Goal: Information Seeking & Learning: Compare options

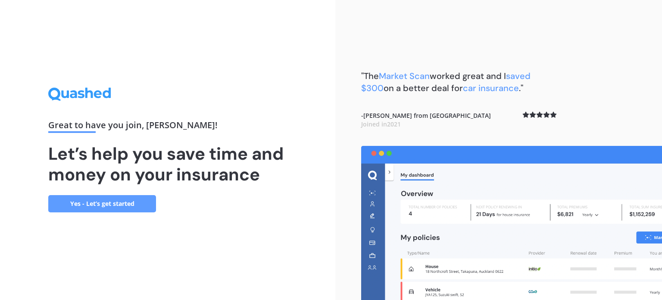
click at [95, 205] on link "Yes - Let’s get started" at bounding box center [102, 203] width 108 height 17
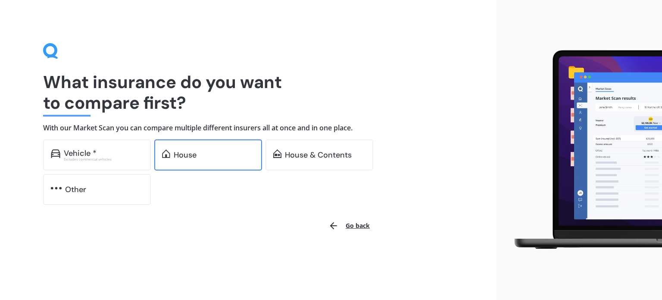
click at [216, 142] on div "House" at bounding box center [208, 154] width 108 height 31
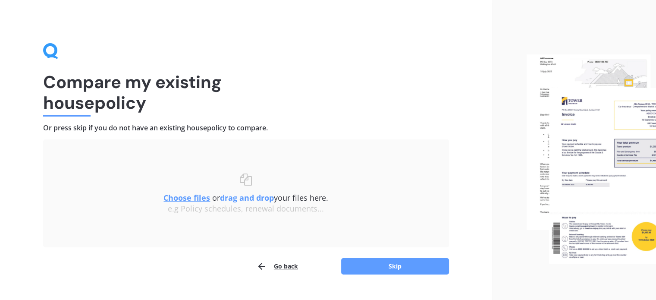
click at [192, 198] on u "Choose files" at bounding box center [186, 197] width 47 height 10
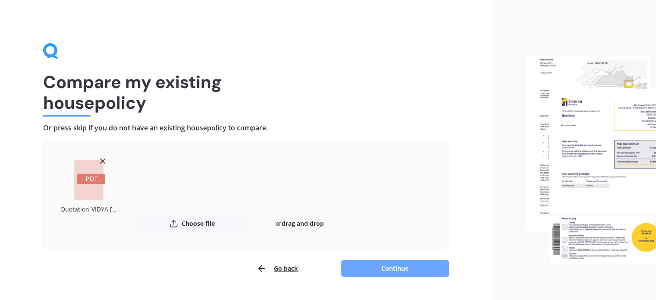
click at [392, 263] on button "Continue" at bounding box center [395, 268] width 108 height 16
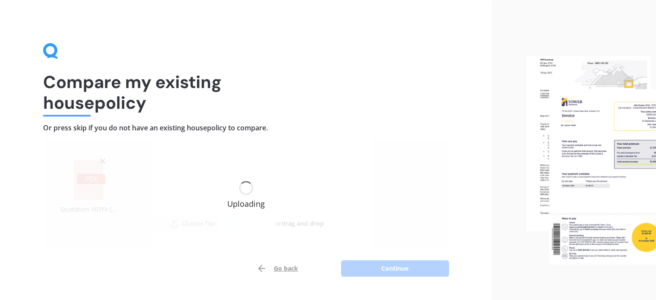
scroll to position [20, 0]
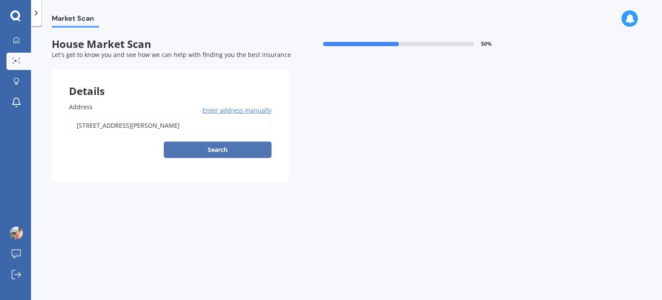
click at [201, 151] on button "Search" at bounding box center [218, 149] width 108 height 16
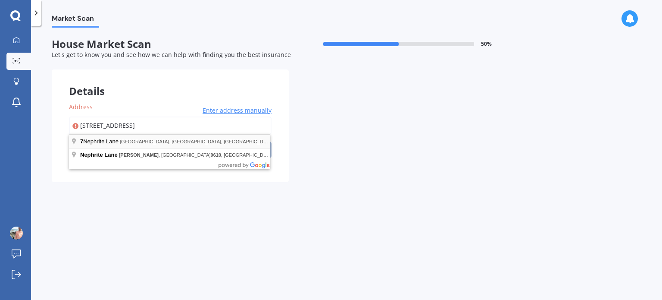
type input "[STREET_ADDRESS]"
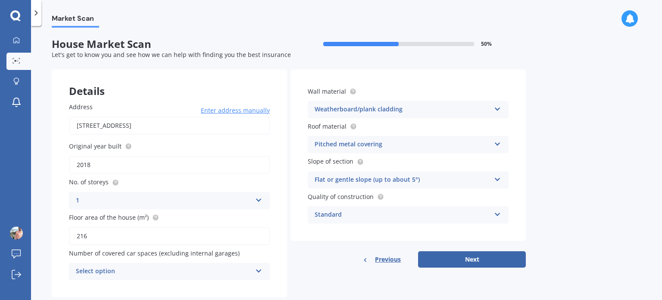
scroll to position [19, 0]
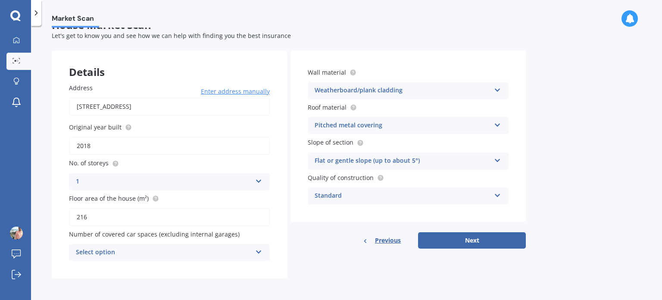
click at [254, 181] on div "1 1 2 3 4 5+" at bounding box center [169, 181] width 201 height 17
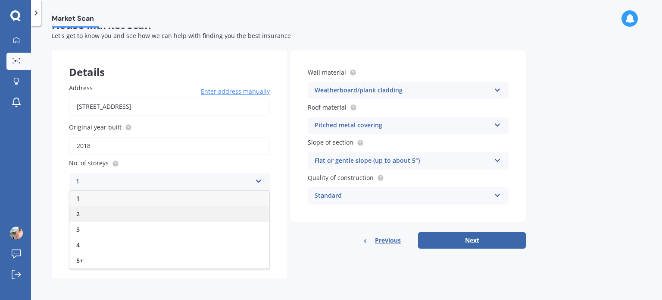
click at [85, 214] on div "2" at bounding box center [169, 214] width 200 height 16
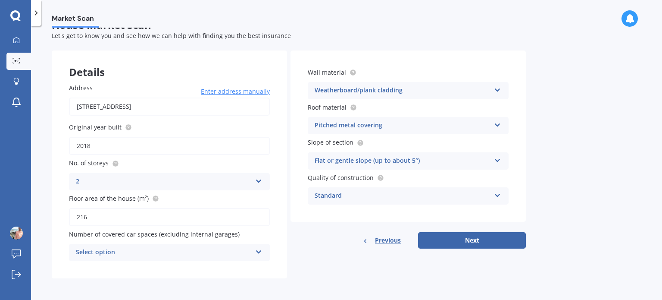
click at [152, 251] on div "Select option" at bounding box center [164, 252] width 176 height 10
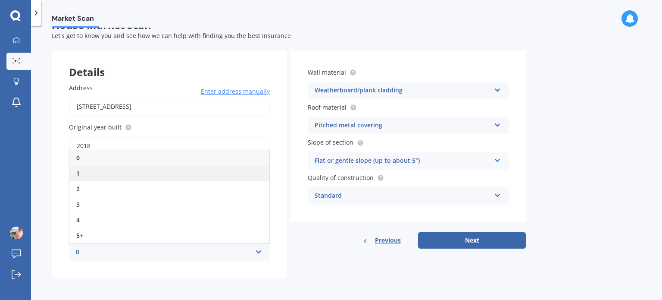
click at [101, 176] on div "1" at bounding box center [169, 174] width 200 height 16
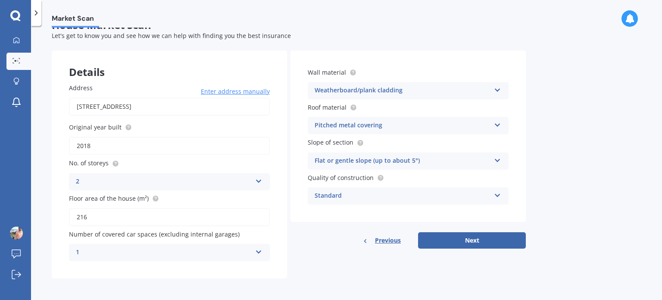
click at [185, 247] on div "1" at bounding box center [164, 252] width 176 height 10
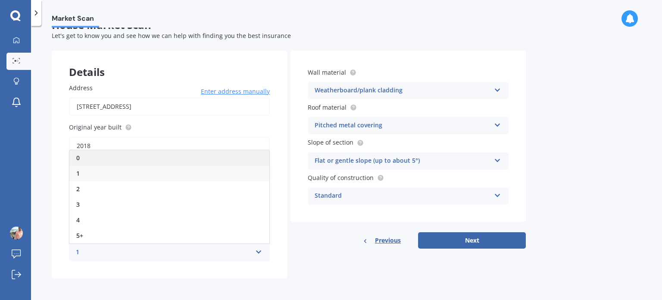
click at [111, 157] on div "0" at bounding box center [169, 158] width 200 height 16
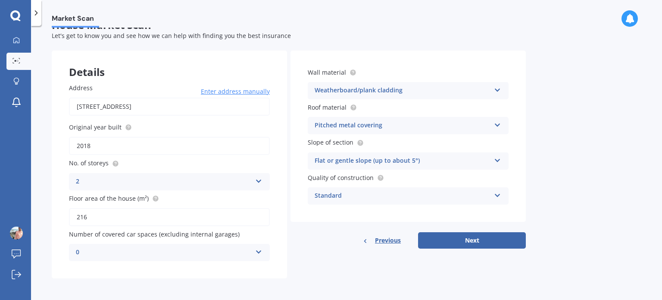
click at [494, 194] on icon at bounding box center [497, 194] width 7 height 6
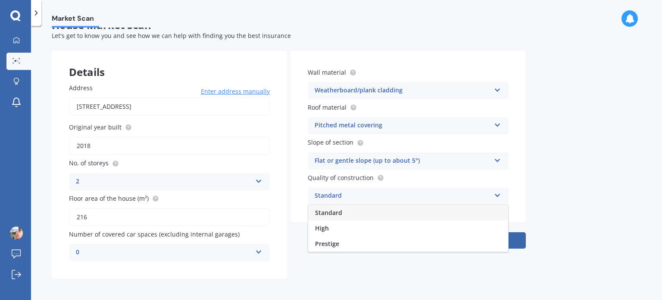
click at [494, 194] on icon at bounding box center [497, 194] width 7 height 6
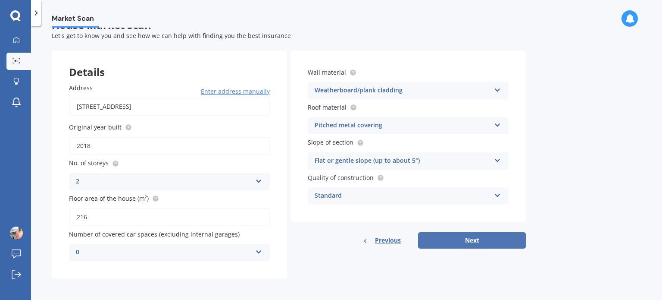
click at [458, 245] on button "Next" at bounding box center [472, 240] width 108 height 16
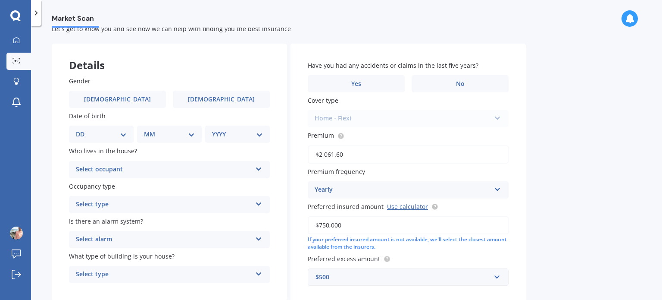
scroll to position [0, 0]
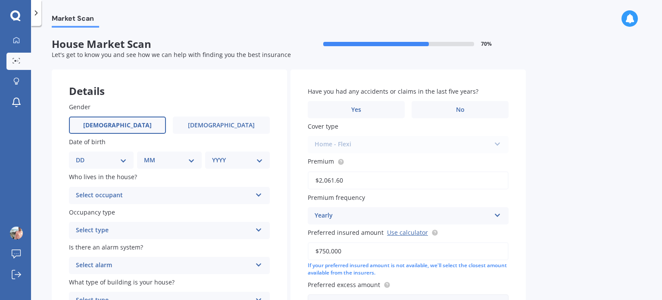
click at [117, 122] on span "[DEMOGRAPHIC_DATA]" at bounding box center [117, 125] width 69 height 7
click at [0, 0] on input "[DEMOGRAPHIC_DATA]" at bounding box center [0, 0] width 0 height 0
click at [91, 153] on div "DD 01 02 03 04 05 06 07 08 09 10 11 12 13 14 15 16 17 18 19 20 21 22 23 24 25 2…" at bounding box center [101, 159] width 65 height 17
click at [89, 157] on select "DD 01 02 03 04 05 06 07 08 09 10 11 12 13 14 15 16 17 18 19 20 21 22 23 24 25 2…" at bounding box center [101, 159] width 51 height 9
select select "12"
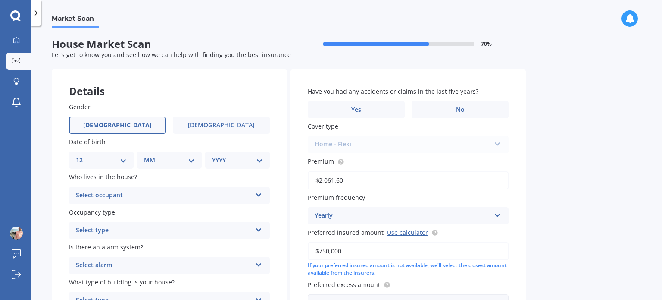
click at [83, 155] on select "DD 01 02 03 04 05 06 07 08 09 10 11 12 13 14 15 16 17 18 19 20 21 22 23 24 25 2…" at bounding box center [101, 159] width 51 height 9
click at [163, 155] on div "MM 01 02 03 04 05 06 07 08 09 10 11 12" at bounding box center [171, 159] width 61 height 17
click at [156, 160] on select "MM 01 02 03 04 05 06 07 08 09 10 11 12" at bounding box center [171, 159] width 47 height 9
select select "05"
click at [148, 155] on select "MM 01 02 03 04 05 06 07 08 09 10 11 12" at bounding box center [171, 159] width 47 height 9
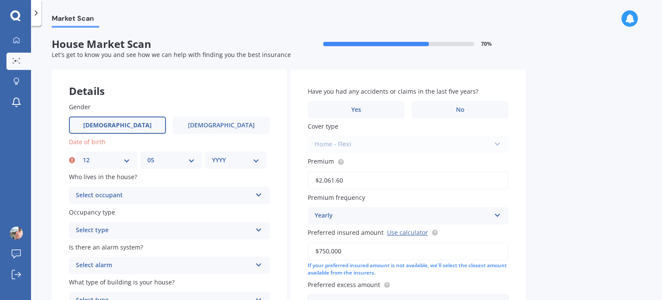
click at [235, 160] on select "YYYY 2009 2008 2007 2006 2005 2004 2003 2002 2001 2000 1999 1998 1997 1996 1995…" at bounding box center [235, 159] width 47 height 9
select select "1972"
click at [212, 155] on select "YYYY 2009 2008 2007 2006 2005 2004 2003 2002 2001 2000 1999 1998 1997 1996 1995…" at bounding box center [235, 159] width 47 height 9
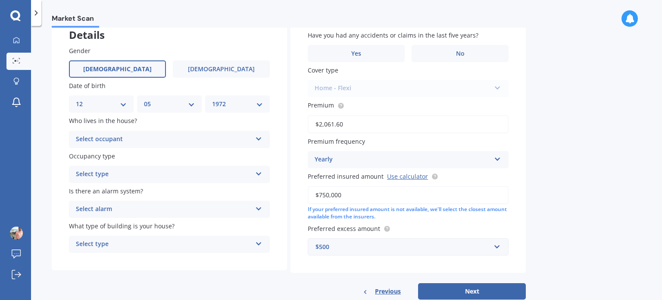
scroll to position [69, 0]
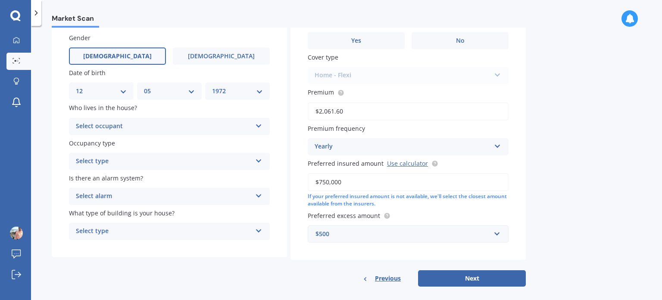
click at [112, 127] on div "Select occupant" at bounding box center [164, 126] width 176 height 10
click at [91, 145] on span "Owner" at bounding box center [85, 143] width 19 height 8
click at [100, 161] on div "Select type" at bounding box center [164, 161] width 176 height 10
click at [91, 178] on span "Permanent" at bounding box center [92, 178] width 33 height 8
click at [112, 196] on div "Select alarm" at bounding box center [164, 196] width 176 height 10
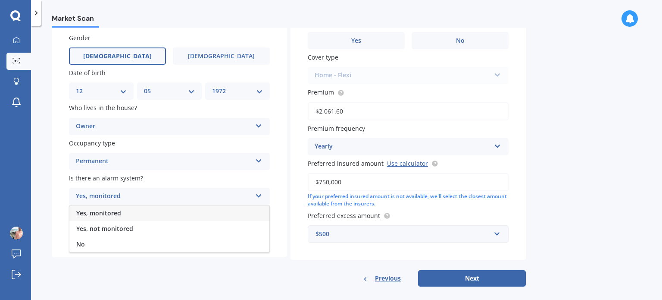
click at [101, 212] on span "Yes, monitored" at bounding box center [98, 213] width 45 height 8
click at [106, 234] on div "Select type" at bounding box center [164, 231] width 176 height 10
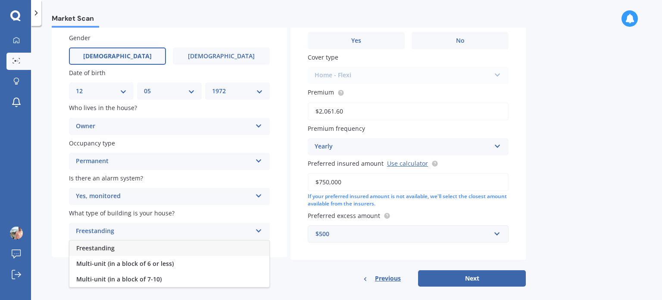
click at [104, 247] on span "Freestanding" at bounding box center [95, 248] width 38 height 8
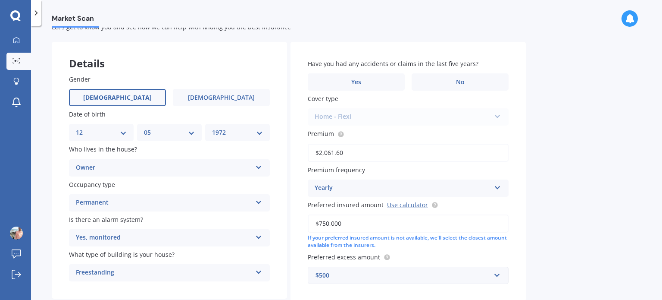
scroll to position [26, 0]
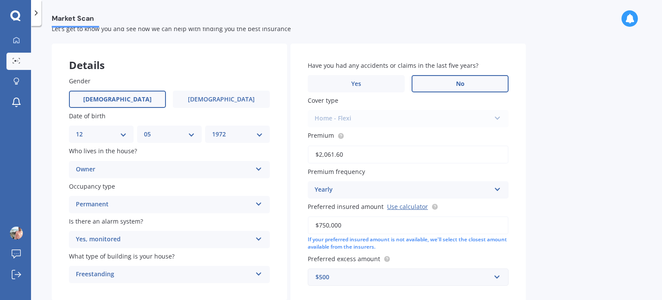
click at [449, 75] on label "No" at bounding box center [460, 83] width 97 height 17
click at [0, 0] on input "No" at bounding box center [0, 0] width 0 height 0
click at [347, 119] on div "Home - Flexi Home - Flexi Home - Maxi Other" at bounding box center [408, 118] width 201 height 17
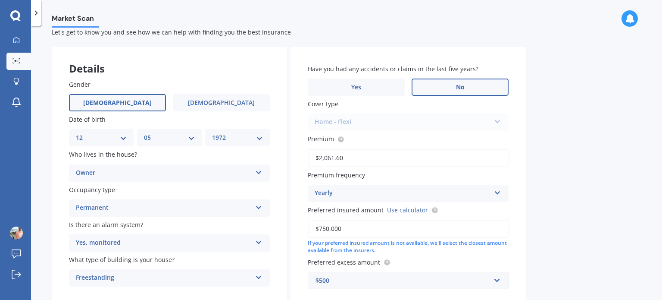
scroll to position [5, 0]
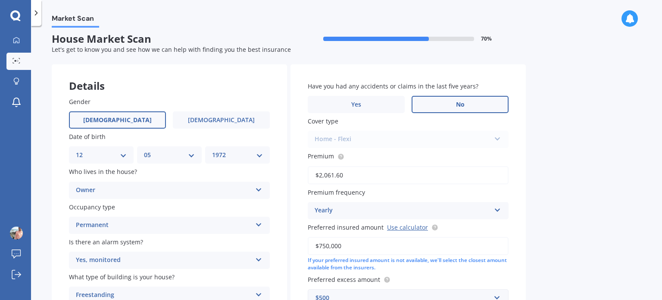
click at [381, 179] on input "$2,061.60" at bounding box center [408, 175] width 201 height 18
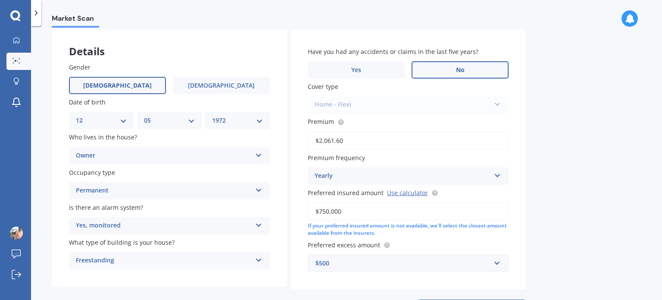
scroll to position [78, 0]
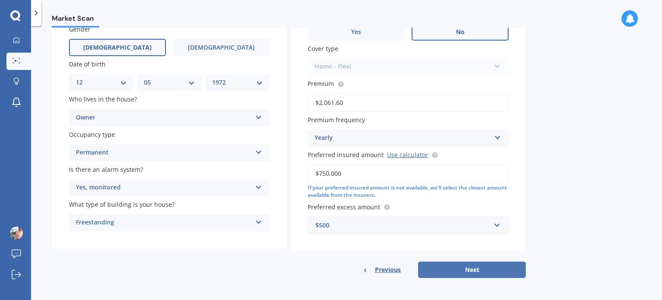
click at [454, 269] on button "Next" at bounding box center [472, 269] width 108 height 16
select select "12"
select select "05"
select select "1972"
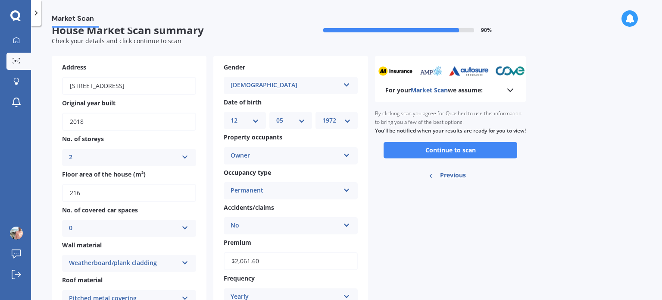
scroll to position [0, 0]
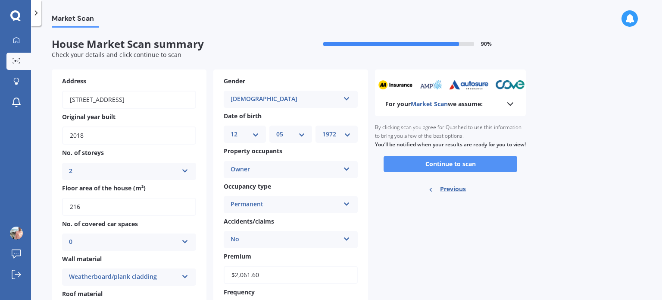
click at [443, 172] on button "Continue to scan" at bounding box center [451, 164] width 134 height 16
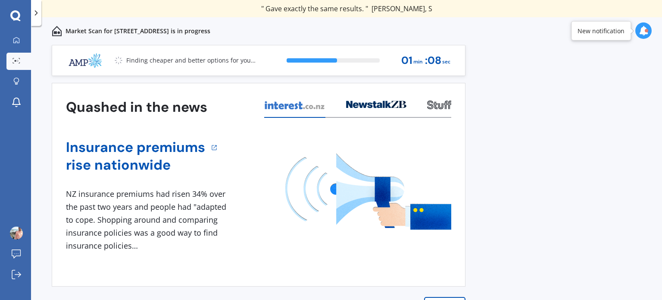
scroll to position [12, 0]
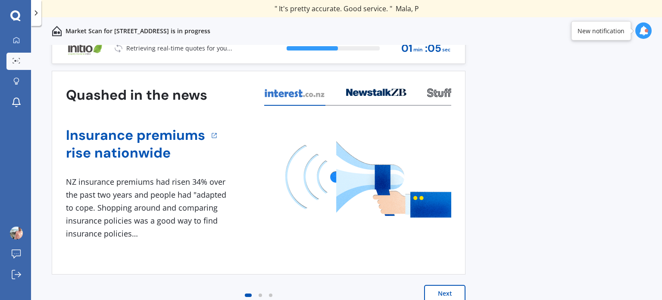
click at [438, 289] on button "Next" at bounding box center [444, 293] width 41 height 17
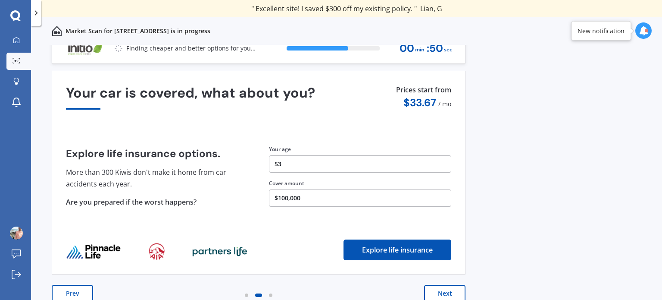
click at [438, 291] on button "Next" at bounding box center [444, 293] width 41 height 17
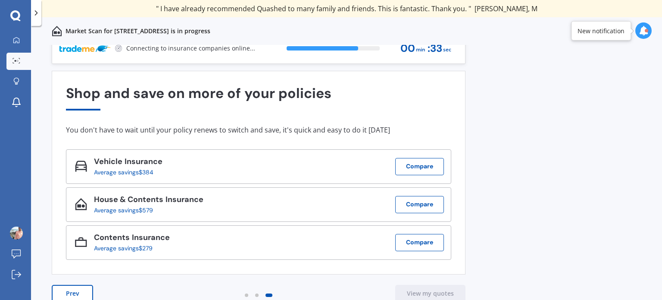
scroll to position [0, 0]
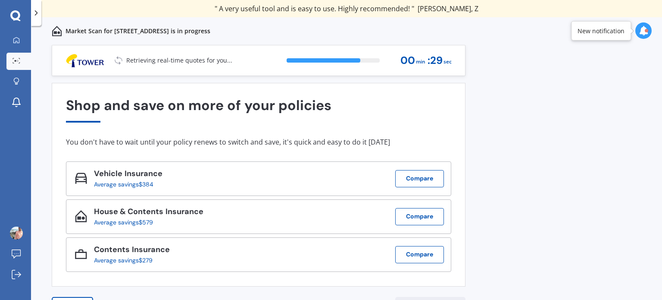
click at [640, 25] on div at bounding box center [644, 30] width 16 height 16
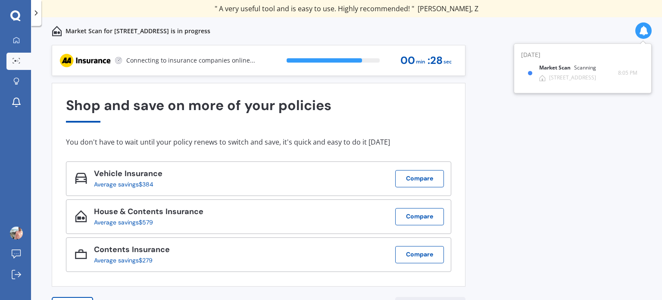
click at [640, 25] on div at bounding box center [644, 30] width 16 height 16
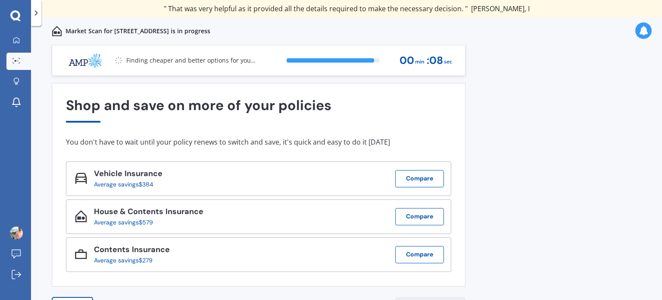
click at [510, 84] on div "Previous 80,000+ Kiwis have signed up to shop and save on insurance with us " H…" at bounding box center [346, 182] width 631 height 274
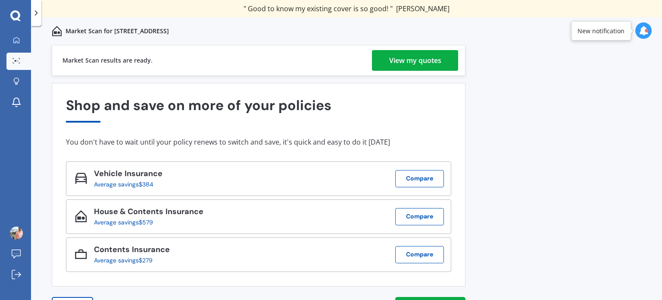
click at [433, 61] on div "View my quotes" at bounding box center [415, 60] width 52 height 21
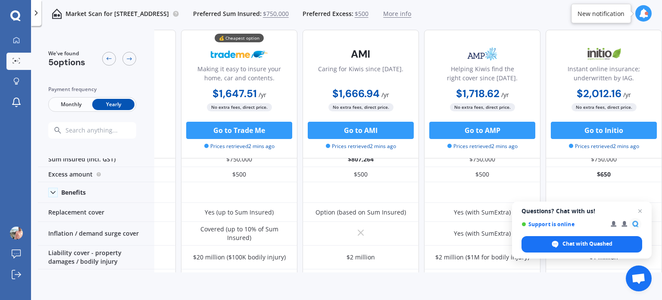
scroll to position [14, 98]
click at [637, 210] on span "Close chat" at bounding box center [640, 211] width 11 height 11
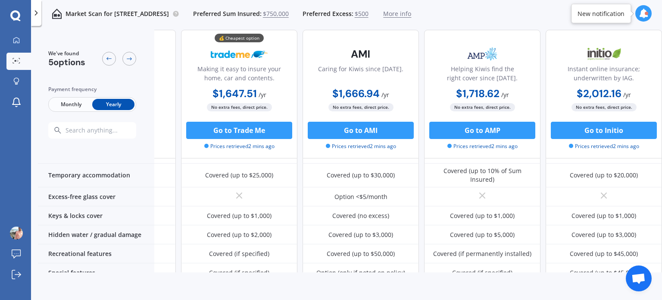
scroll to position [139, 99]
click at [445, 228] on div "Covered (up to $5,000)" at bounding box center [482, 233] width 116 height 19
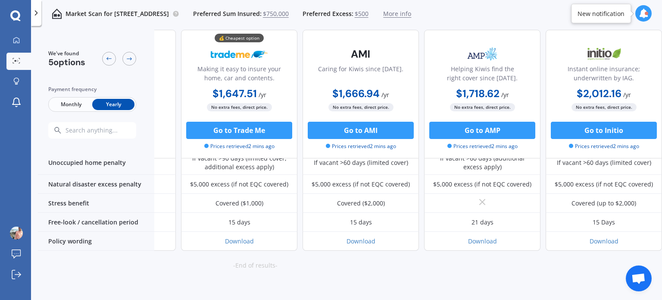
scroll to position [450, 99]
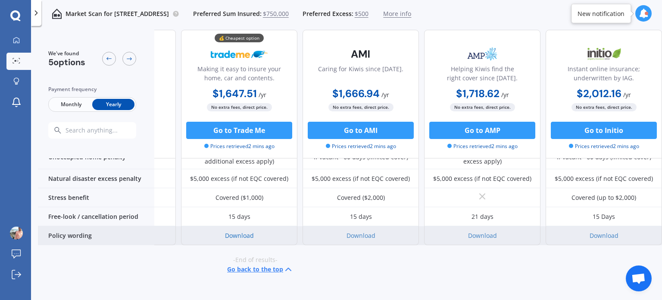
click at [233, 231] on link "Download" at bounding box center [239, 235] width 29 height 8
click at [361, 231] on link "Download" at bounding box center [361, 235] width 29 height 8
click at [358, 231] on link "Download" at bounding box center [361, 235] width 29 height 8
click at [476, 231] on link "Download" at bounding box center [482, 235] width 29 height 8
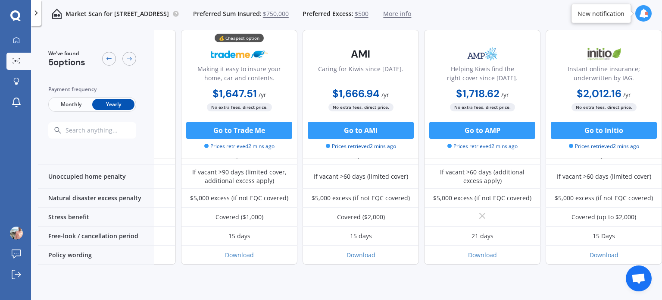
scroll to position [429, 99]
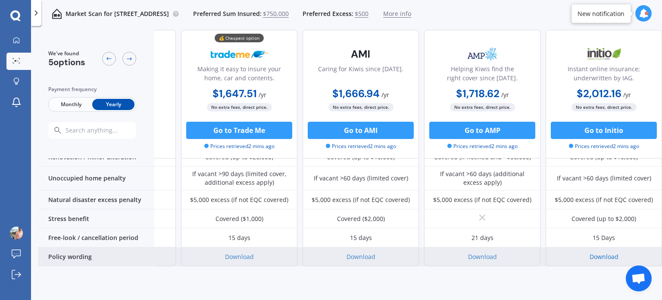
click at [597, 252] on link "Download" at bounding box center [604, 256] width 29 height 8
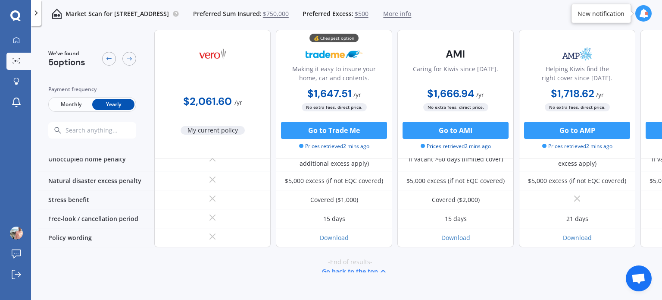
scroll to position [450, 0]
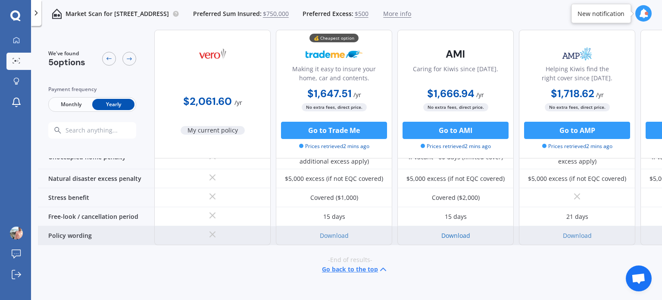
click at [451, 231] on link "Download" at bounding box center [456, 235] width 29 height 8
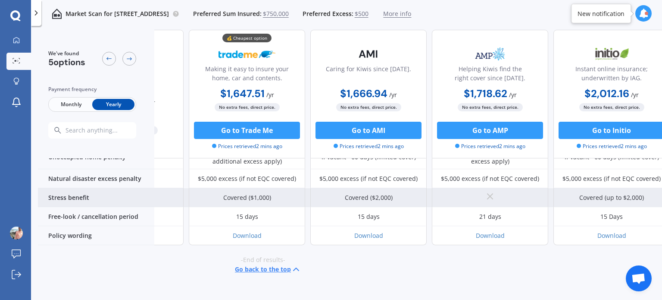
scroll to position [450, 86]
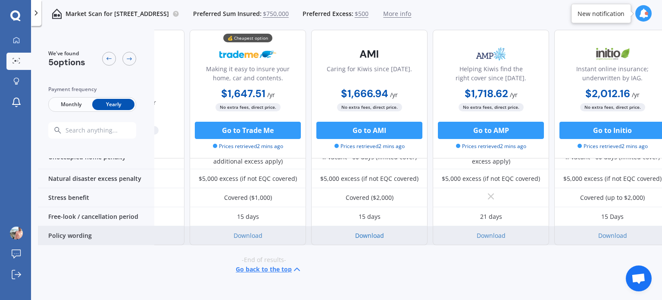
click at [367, 231] on link "Download" at bounding box center [369, 235] width 29 height 8
